Goal: Information Seeking & Learning: Learn about a topic

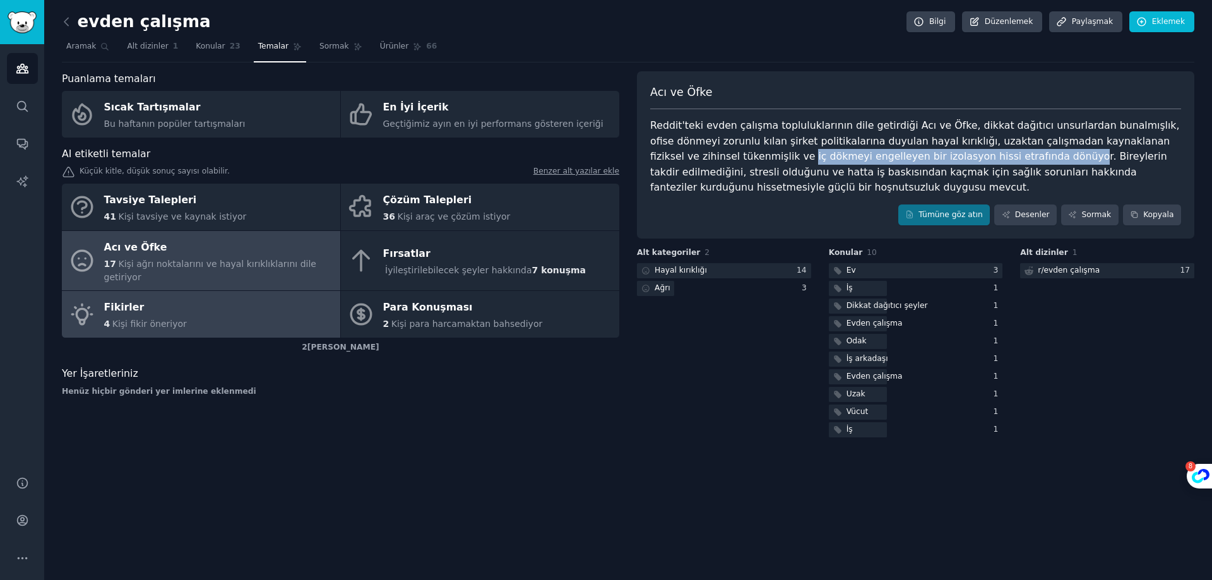
click at [164, 298] on div "Fikirler" at bounding box center [145, 308] width 83 height 20
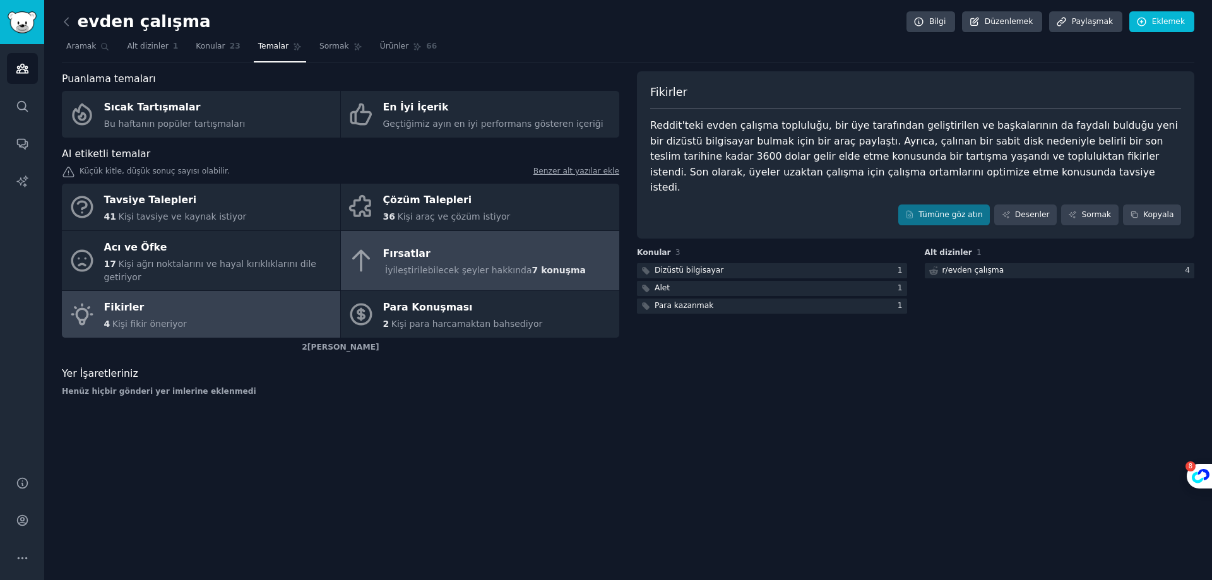
click at [512, 270] on div "İyileştirilebilecek şeyler hakkında 7 konuşma" at bounding box center [485, 270] width 205 height 13
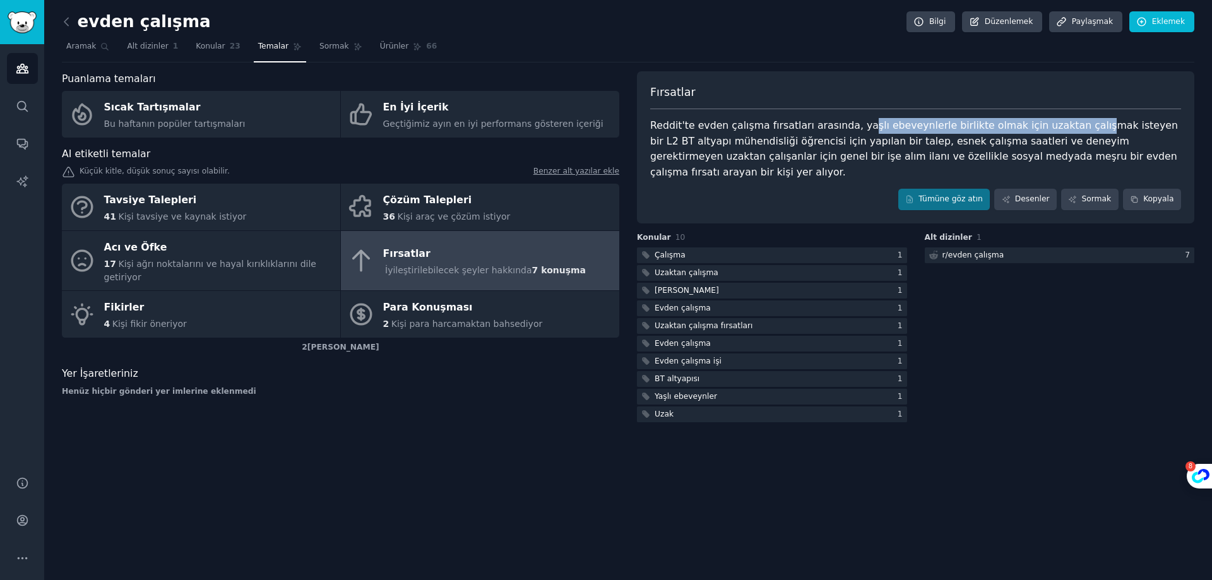
drag, startPoint x: 845, startPoint y: 129, endPoint x: 1051, endPoint y: 126, distance: 206.4
click at [1051, 126] on font "Reddit'te evden çalışma fırsatları arasında, yaşlı ebeveynlerle birlikte olmak …" at bounding box center [915, 148] width 531 height 59
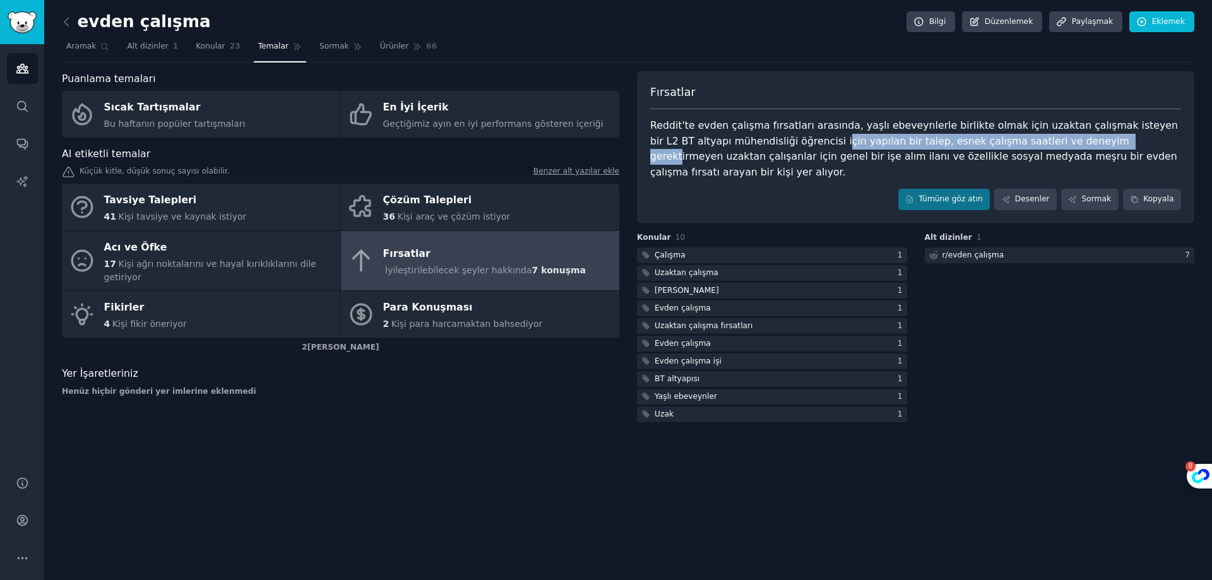
drag, startPoint x: 753, startPoint y: 143, endPoint x: 1021, endPoint y: 141, distance: 267.6
click at [1021, 141] on font "Reddit'te evden çalışma fırsatları arasında, yaşlı ebeveynlerle birlikte olmak …" at bounding box center [915, 148] width 531 height 59
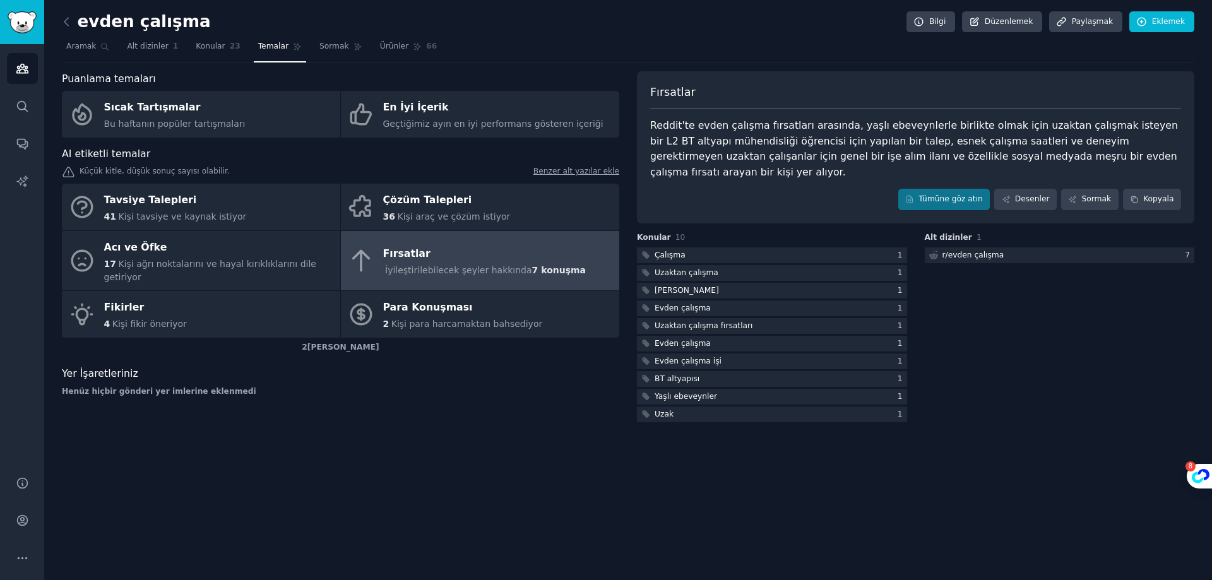
click at [1021, 141] on font "Reddit'te evden çalışma fırsatları arasında, yaşlı ebeveynlerle birlikte olmak …" at bounding box center [915, 148] width 531 height 59
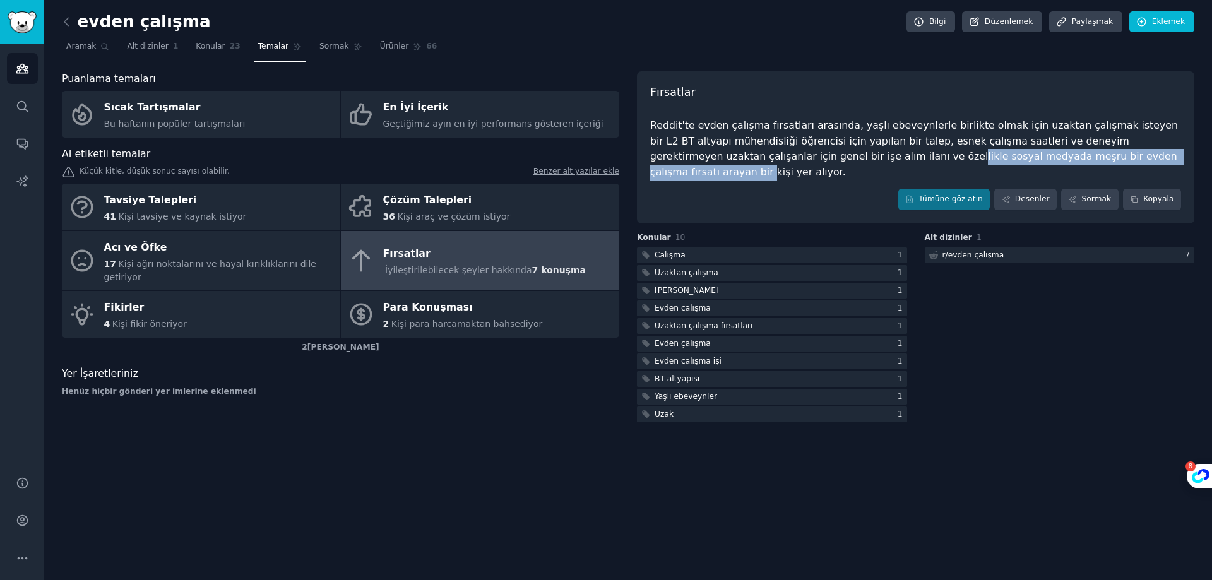
drag, startPoint x: 779, startPoint y: 160, endPoint x: 1054, endPoint y: 153, distance: 275.2
click at [1054, 153] on font "Reddit'te evden çalışma fırsatları arasında, yaşlı ebeveynlerle birlikte olmak …" at bounding box center [915, 148] width 531 height 59
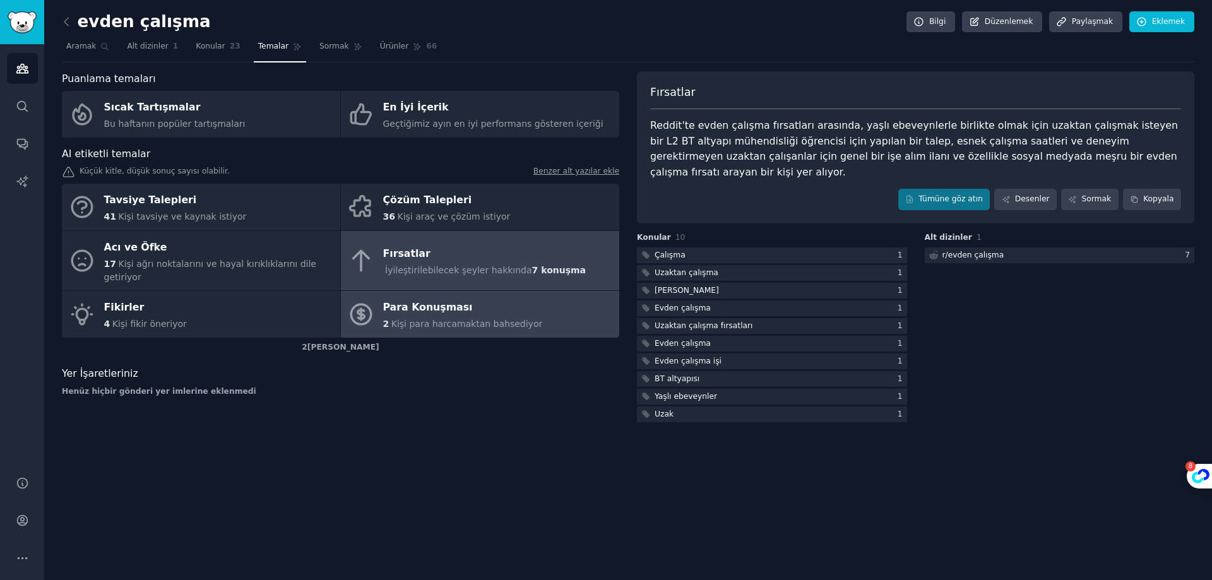
click at [533, 302] on link "Para Konuşması 2 Kişi para harcamaktan bahsediyor" at bounding box center [480, 314] width 278 height 47
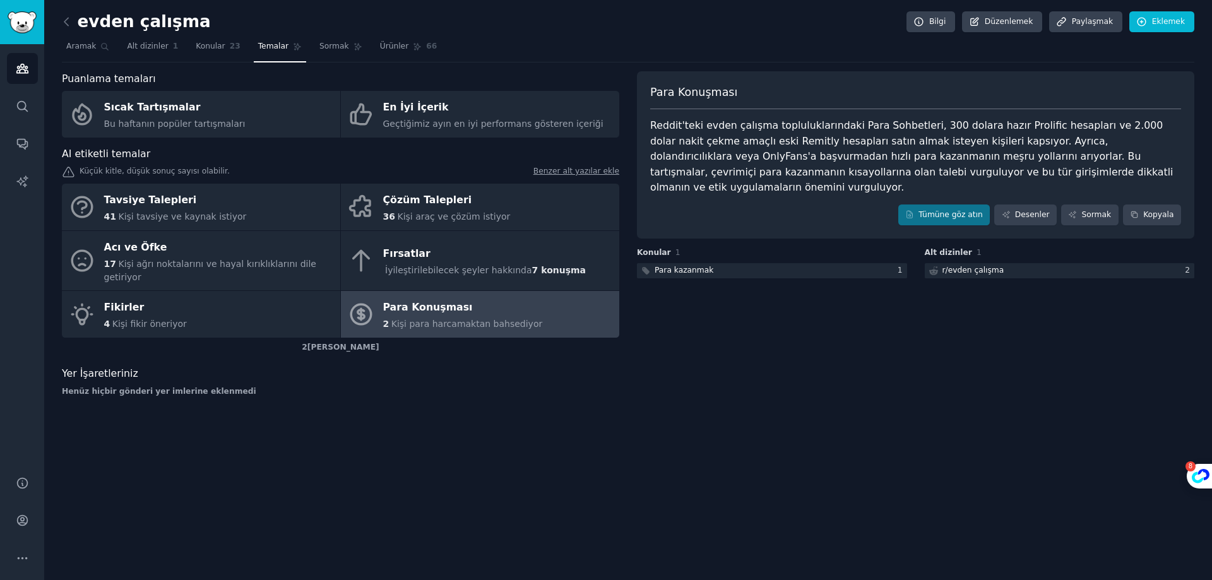
click at [719, 144] on font "Reddit'teki evden çalışma topluluklarındaki Para Sohbetleri, 300 dolara hazır P…" at bounding box center [913, 156] width 526 height 74
click at [995, 127] on font "Reddit'teki evden çalışma topluluklarındaki Para Sohbetleri, 300 dolara hazır P…" at bounding box center [913, 156] width 526 height 74
